Goal: Information Seeking & Learning: Find specific fact

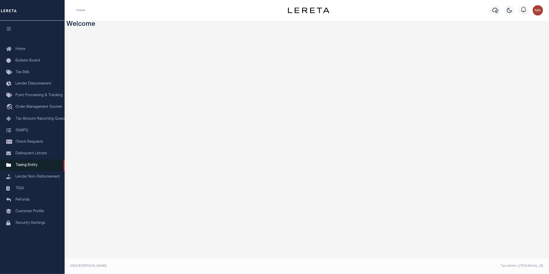
click at [26, 164] on span "Taxing Entity" at bounding box center [27, 165] width 22 height 4
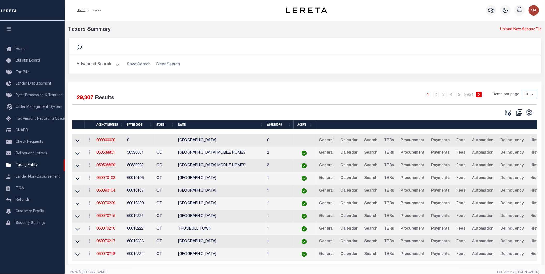
click at [117, 64] on button "Advanced Search" at bounding box center [98, 64] width 43 height 10
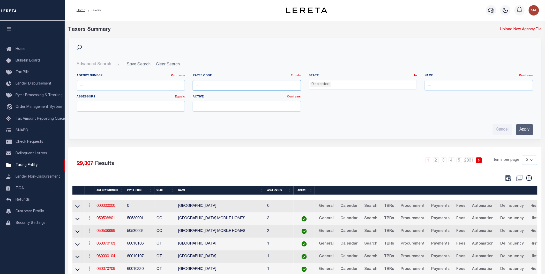
click at [222, 84] on input "number" at bounding box center [247, 85] width 108 height 11
paste input "170320203"
click at [522, 130] on input "Apply" at bounding box center [524, 129] width 17 height 11
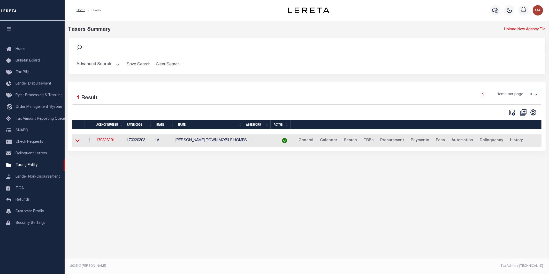
click at [77, 142] on icon at bounding box center [77, 141] width 4 height 3
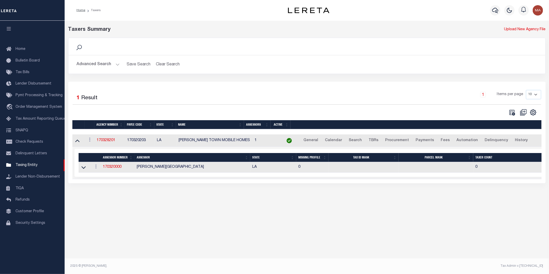
click at [119, 66] on h2 "Advanced Search Save Search Clear Search tblPayees_dynamictable_____DefaultSave…" at bounding box center [307, 64] width 469 height 10
click at [117, 67] on button "Advanced Search" at bounding box center [98, 64] width 43 height 10
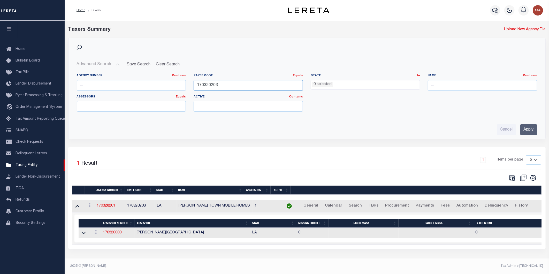
drag, startPoint x: 229, startPoint y: 86, endPoint x: 191, endPoint y: 84, distance: 37.8
click at [191, 84] on div "Payee Code Equals Equals Is Not Equal To Is Greater Than Is Less Than 170320203" at bounding box center [248, 84] width 117 height 21
paste input "210150120"
click at [528, 130] on input "Apply" at bounding box center [528, 129] width 17 height 11
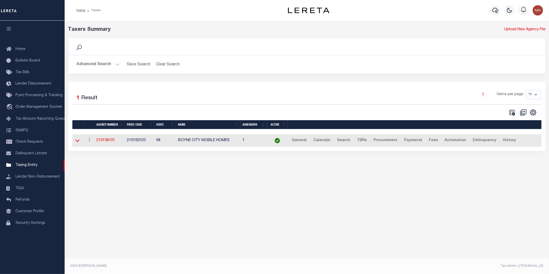
click at [78, 142] on icon at bounding box center [77, 141] width 4 height 3
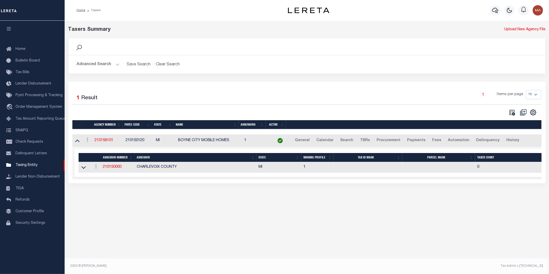
click at [117, 64] on button "Advanced Search" at bounding box center [98, 64] width 43 height 10
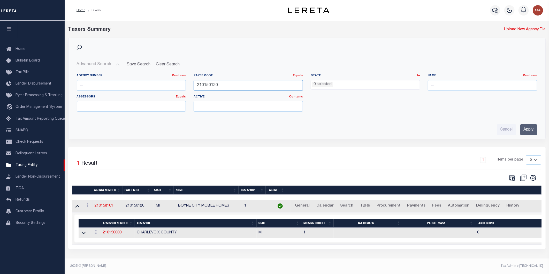
drag, startPoint x: 223, startPoint y: 87, endPoint x: 179, endPoint y: 86, distance: 43.7
click at [179, 86] on div "Agency Number Contains Contains Is Payee Code Equals Equals Is Not Equal To Is …" at bounding box center [307, 95] width 468 height 42
paste input "1311904002"
click at [528, 133] on input "Apply" at bounding box center [528, 129] width 17 height 11
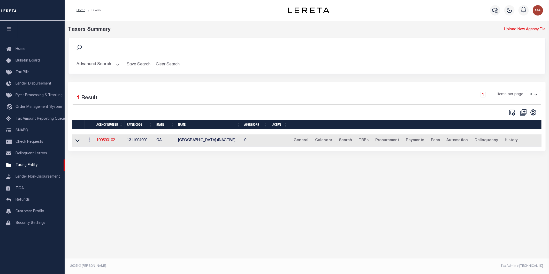
click at [78, 145] on td at bounding box center [78, 140] width 12 height 13
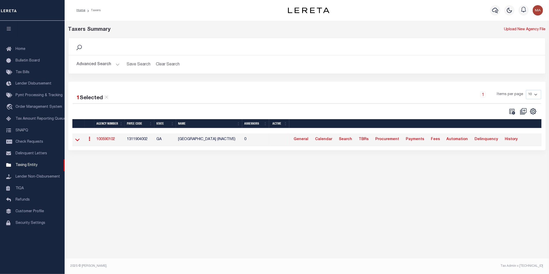
click at [77, 141] on icon at bounding box center [77, 139] width 4 height 5
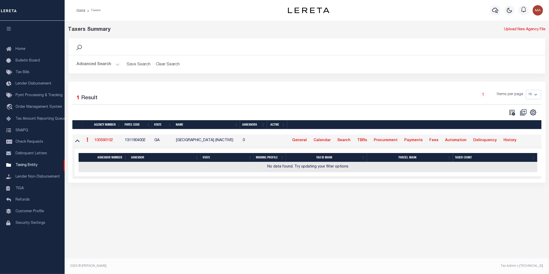
click at [376, 215] on div "Taxers Summary Upload New Agency File Search Advanced Search Save Search Clear …" at bounding box center [307, 144] width 484 height 247
click at [117, 65] on button "Advanced Search" at bounding box center [98, 64] width 43 height 10
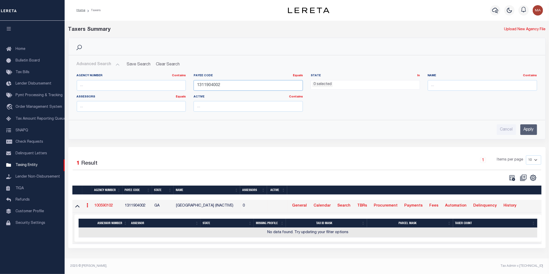
drag, startPoint x: 226, startPoint y: 87, endPoint x: 193, endPoint y: 85, distance: 33.6
click at [193, 85] on div "Payee Code Equals Equals Is Not Equal To Is Greater Than Is Less Than 1311904002" at bounding box center [248, 84] width 117 height 21
paste input "70320203"
type input "170320203"
click at [533, 129] on input "Apply" at bounding box center [528, 129] width 17 height 11
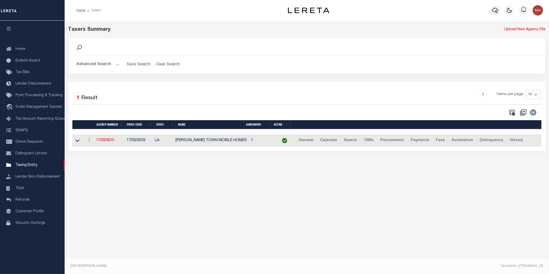
click at [77, 143] on icon at bounding box center [77, 140] width 4 height 5
click at [116, 62] on button "Advanced Search" at bounding box center [98, 64] width 43 height 10
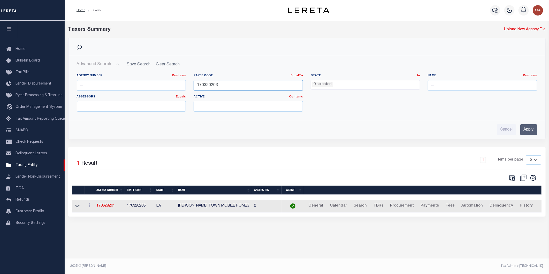
drag, startPoint x: 223, startPoint y: 86, endPoint x: 187, endPoint y: 86, distance: 35.4
click at [187, 86] on div "Agency Number Contains Contains Is Payee Code EqualTo Equals Is Not Equal To Is…" at bounding box center [307, 95] width 468 height 42
click at [531, 130] on input "Apply" at bounding box center [528, 129] width 17 height 11
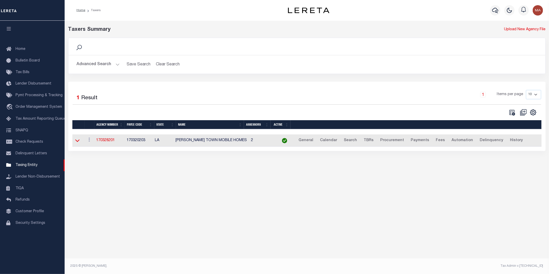
click at [75, 143] on icon at bounding box center [77, 140] width 4 height 5
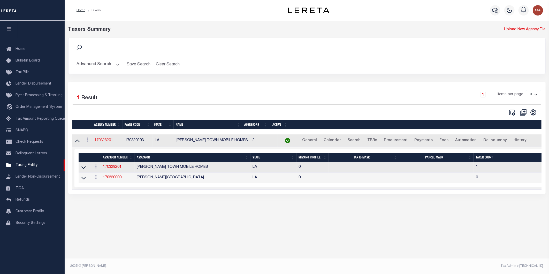
click at [107, 140] on link "170328201" at bounding box center [103, 141] width 19 height 4
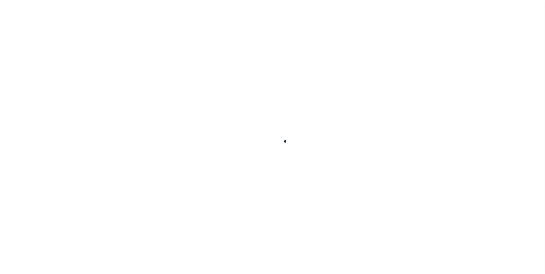
select select
checkbox input "false"
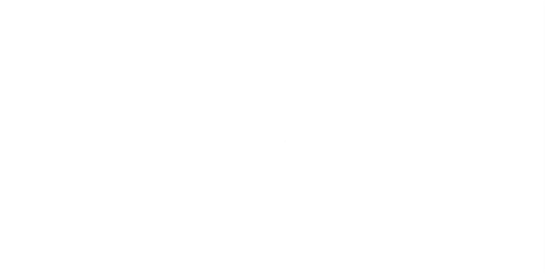
checkbox input "false"
type input "2206317000"
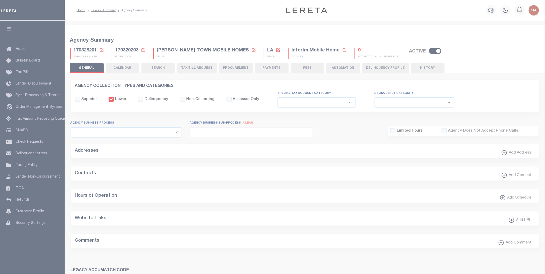
checkbox input "true"
select select
select select "2023"
type input "1"
type input "36"
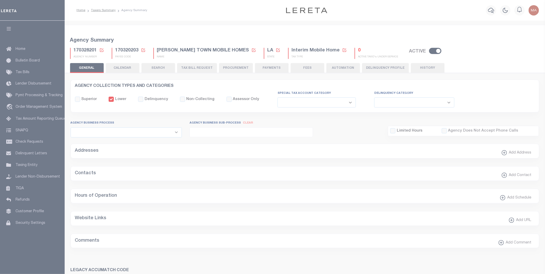
select select
type input "170328201"
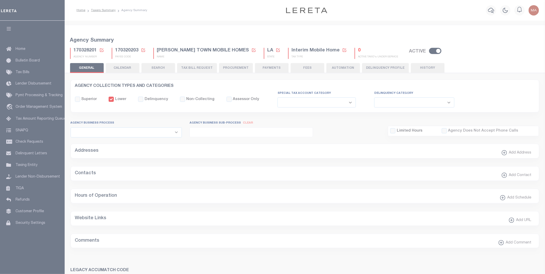
type input "[PERSON_NAME] TOWN MOBILE HOMES"
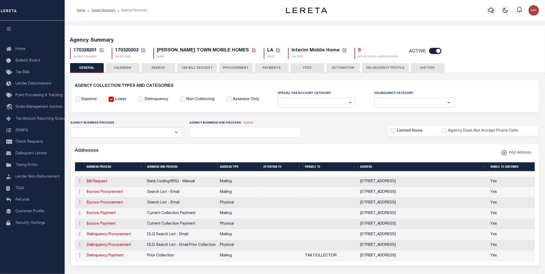
click at [383, 69] on button "Delinquency Profile" at bounding box center [385, 68] width 47 height 10
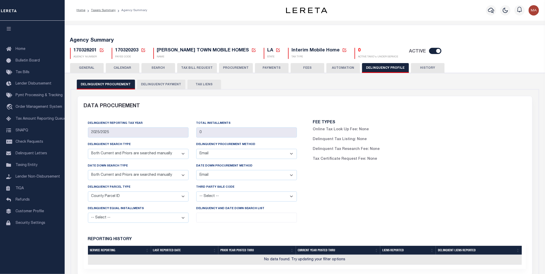
click at [161, 86] on button "Delinquency Payment" at bounding box center [161, 85] width 48 height 10
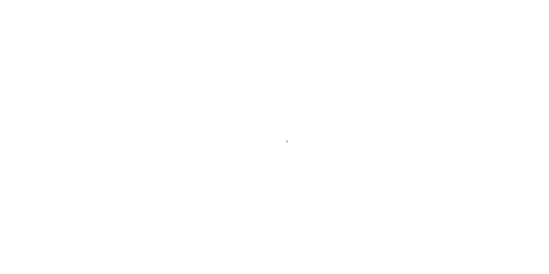
select select
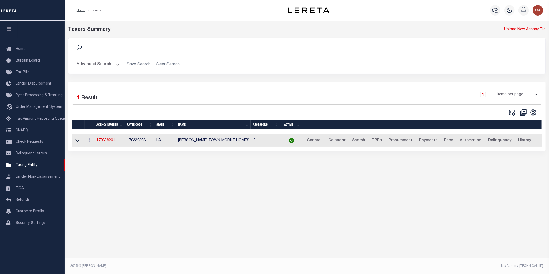
click at [115, 66] on button "Advanced Search" at bounding box center [98, 64] width 43 height 10
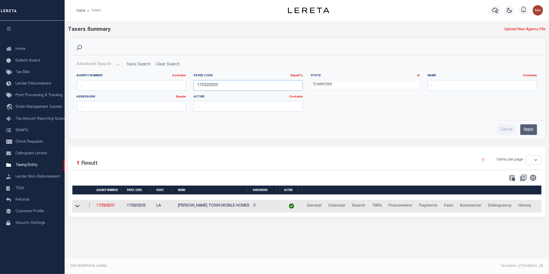
drag, startPoint x: 224, startPoint y: 86, endPoint x: 173, endPoint y: 86, distance: 50.9
click at [173, 86] on div "Agency Number Contains Contains Is Payee Code EqualTo Equals Is Not Equal To Is…" at bounding box center [307, 95] width 468 height 42
paste input "2600700000"
type input "2600700000"
click at [533, 129] on input "Apply" at bounding box center [528, 129] width 17 height 11
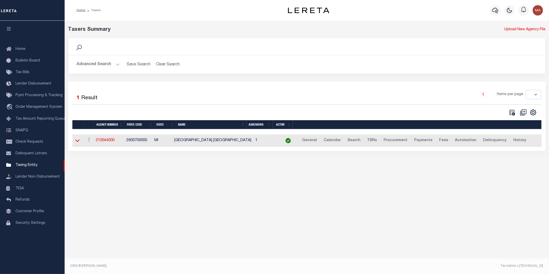
click at [75, 140] on icon at bounding box center [77, 140] width 4 height 5
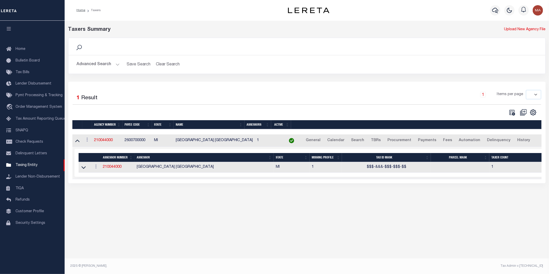
click at [189, 207] on div "Taxers Summary Upload New Agency File Search Advanced Search Save Search Clear …" at bounding box center [307, 144] width 484 height 247
